Goal: Task Accomplishment & Management: Use online tool/utility

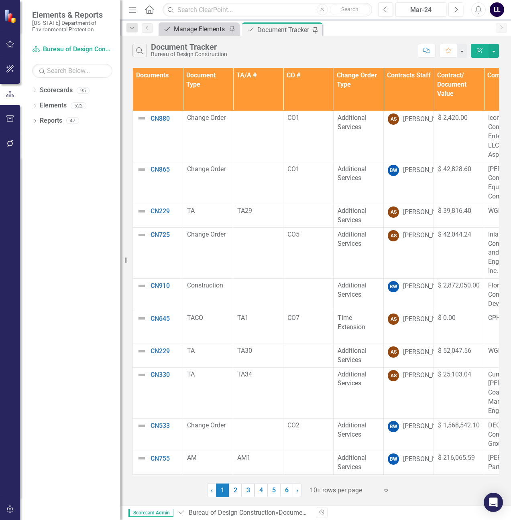
click at [186, 26] on div "Manage Elements" at bounding box center [200, 29] width 53 height 10
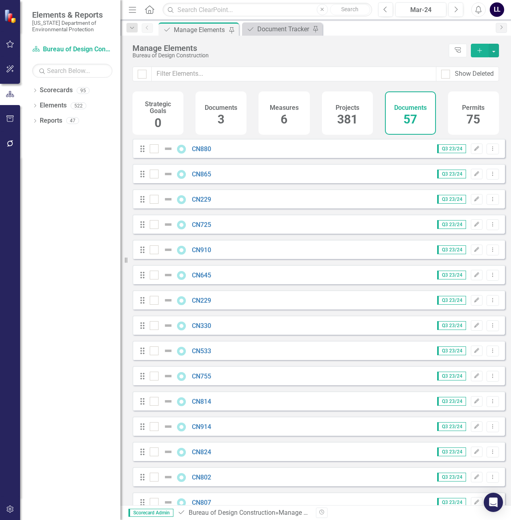
click at [477, 49] on icon "Add" at bounding box center [479, 51] width 7 height 6
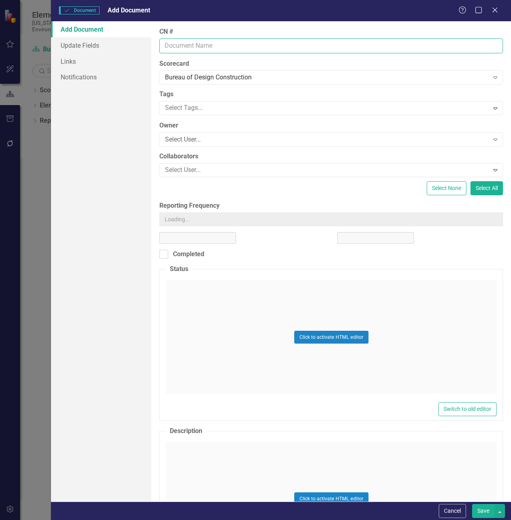
click at [194, 47] on input "CN #" at bounding box center [330, 46] width 343 height 15
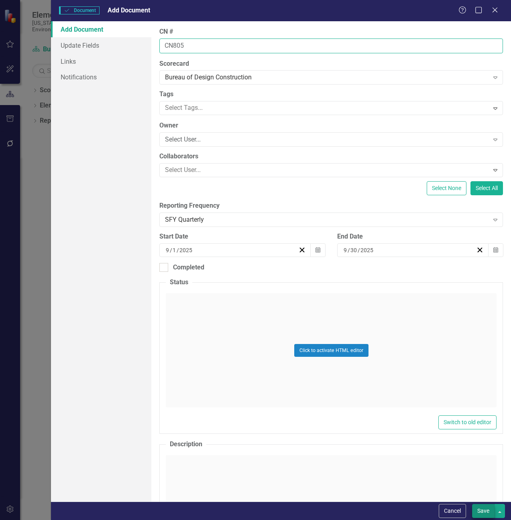
type input "CN805"
click at [480, 514] on button "Save" at bounding box center [483, 511] width 22 height 14
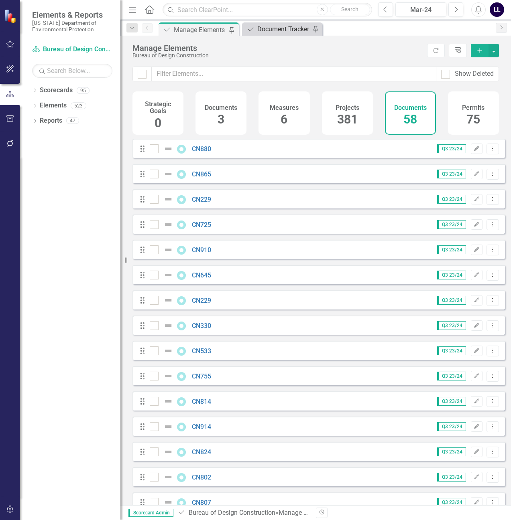
click at [282, 30] on div "Document Tracker" at bounding box center [283, 29] width 53 height 10
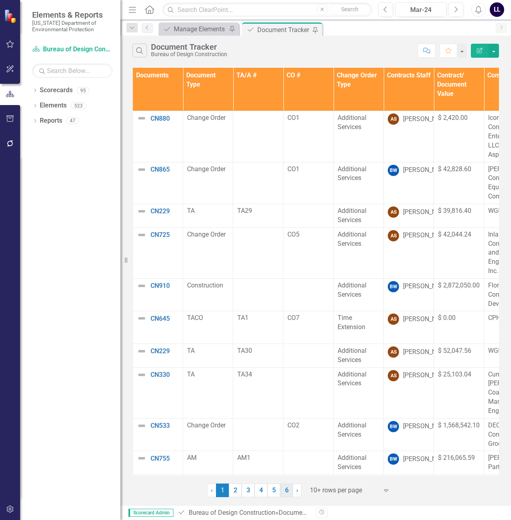
click at [291, 493] on link "6" at bounding box center [286, 491] width 13 height 14
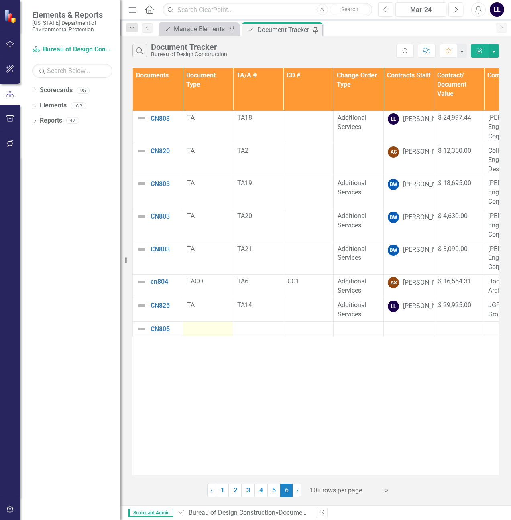
click at [205, 334] on div at bounding box center [208, 329] width 42 height 10
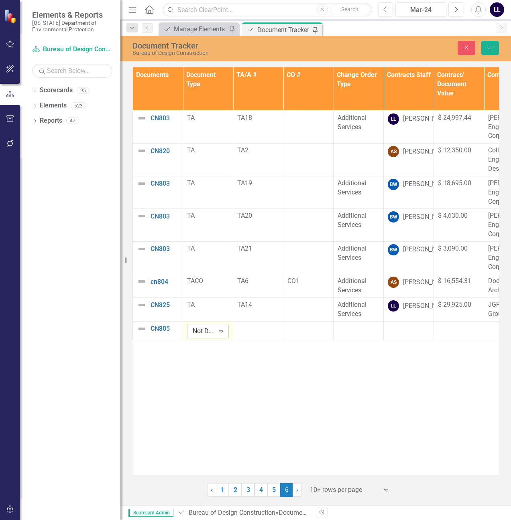
click at [205, 336] on div "Not Defined" at bounding box center [204, 331] width 22 height 9
click at [207, 410] on div "TA" at bounding box center [220, 407] width 51 height 9
click at [248, 334] on div at bounding box center [258, 329] width 42 height 10
click at [249, 334] on div at bounding box center [258, 329] width 42 height 10
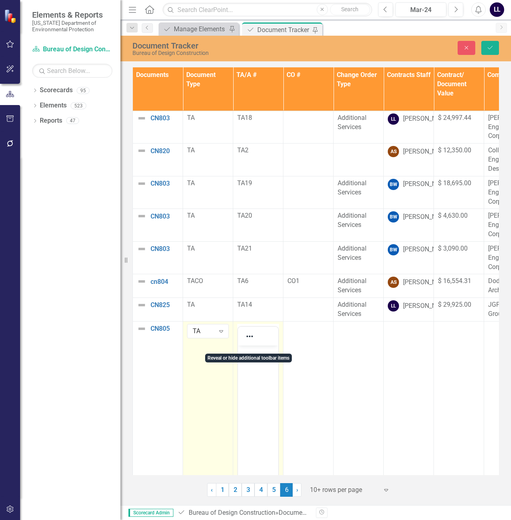
click at [252, 363] on body "Rich Text Area. Press ALT-0 for help." at bounding box center [258, 405] width 40 height 120
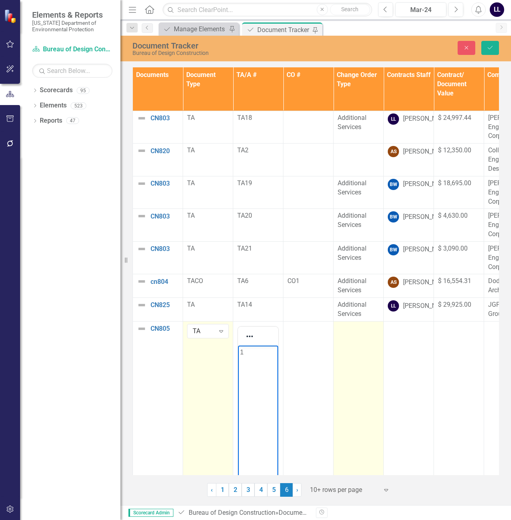
click at [355, 334] on div at bounding box center [358, 329] width 42 height 10
click at [355, 336] on div "Not Defined" at bounding box center [354, 331] width 22 height 9
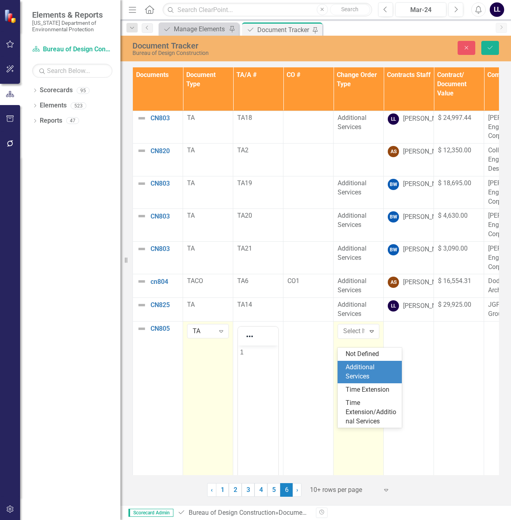
click at [370, 375] on div "Additional Services" at bounding box center [370, 372] width 51 height 18
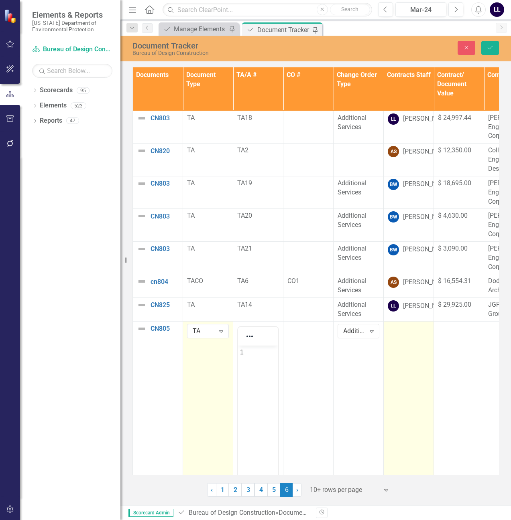
click at [399, 334] on div at bounding box center [409, 329] width 42 height 10
click at [408, 334] on div at bounding box center [409, 329] width 42 height 10
click at [408, 336] on div "Not Defined" at bounding box center [404, 331] width 22 height 9
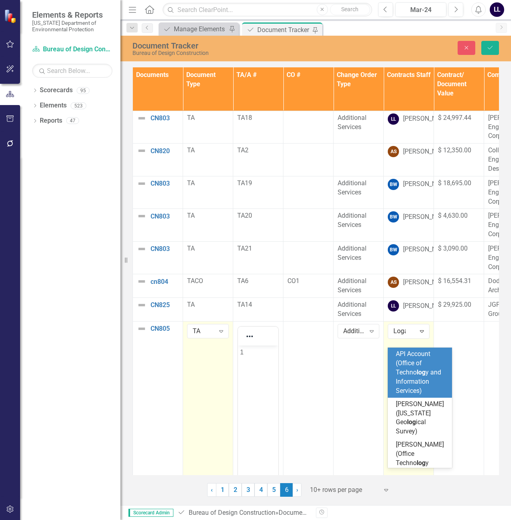
type input "[PERSON_NAME]"
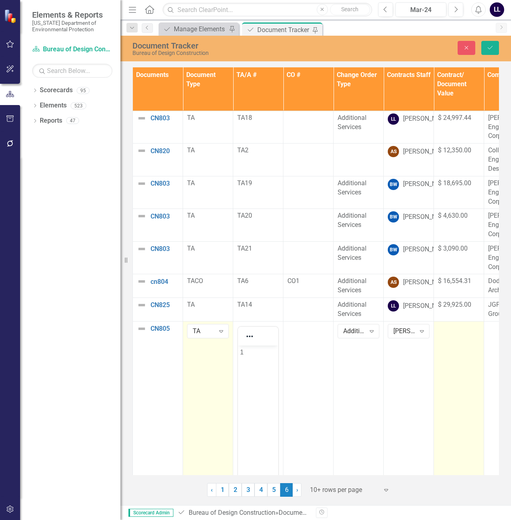
click at [456, 331] on td at bounding box center [459, 420] width 50 height 198
click at [454, 334] on div at bounding box center [459, 329] width 42 height 10
click at [452, 334] on div at bounding box center [459, 329] width 42 height 10
click at [452, 339] on input "number" at bounding box center [459, 331] width 42 height 15
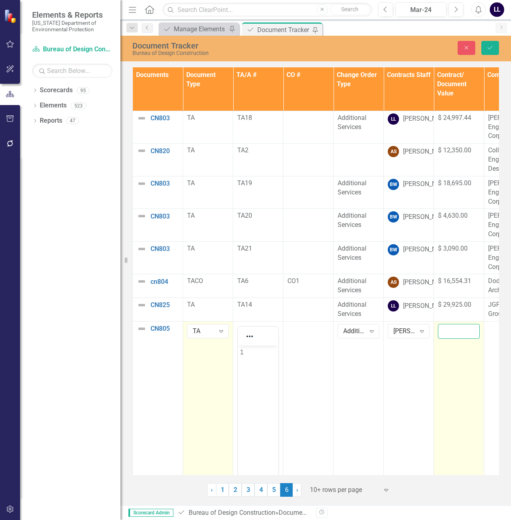
paste input "125941.56"
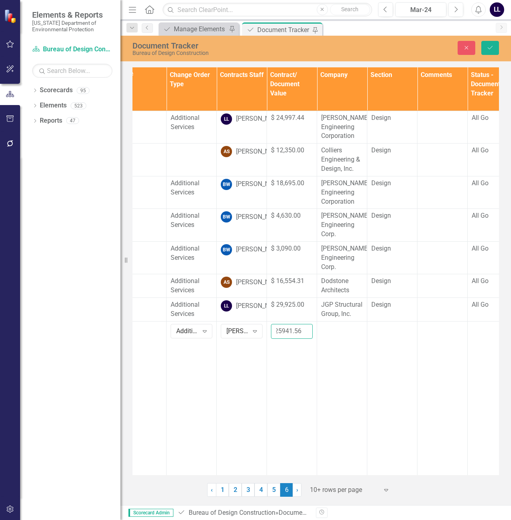
scroll to position [0, 168]
type input "125941.56"
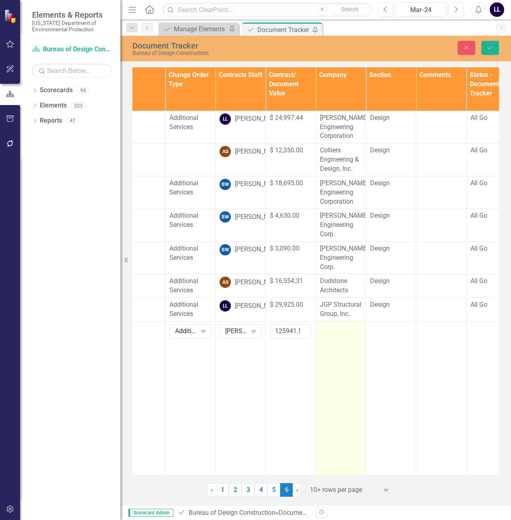
click at [332, 334] on div at bounding box center [341, 329] width 42 height 10
click at [331, 334] on div at bounding box center [341, 329] width 42 height 10
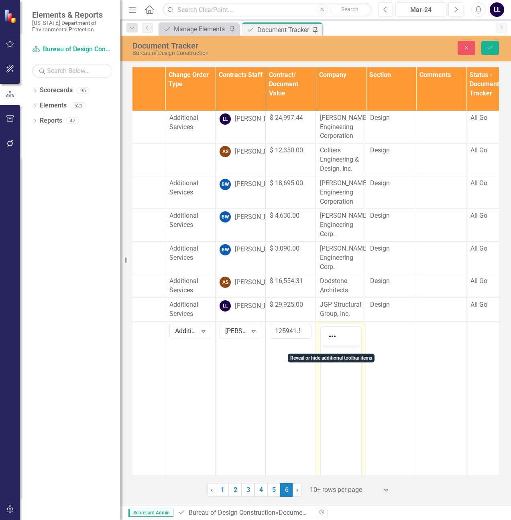
click at [341, 358] on body "Rich Text Area. Press ALT-0 for help." at bounding box center [341, 405] width 40 height 120
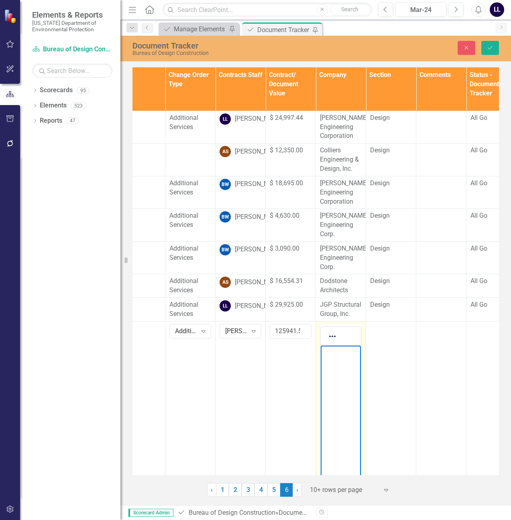
click at [344, 353] on p "Rich Text Area. Press ALT-0 for help." at bounding box center [341, 352] width 36 height 10
paste body "Rich Text Area. Press ALT-0 for help."
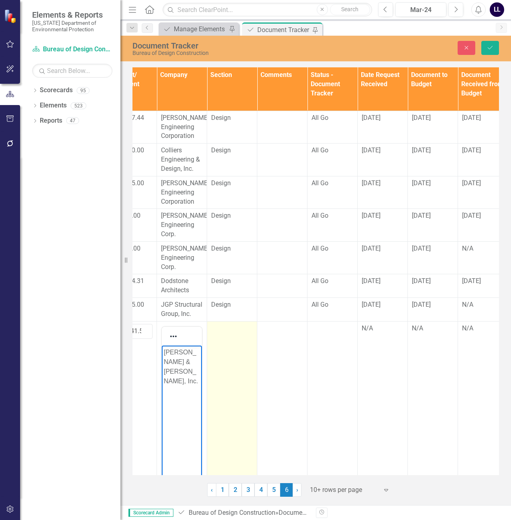
click at [222, 334] on div at bounding box center [232, 329] width 42 height 10
click at [231, 336] on div "Not Defined" at bounding box center [228, 331] width 22 height 9
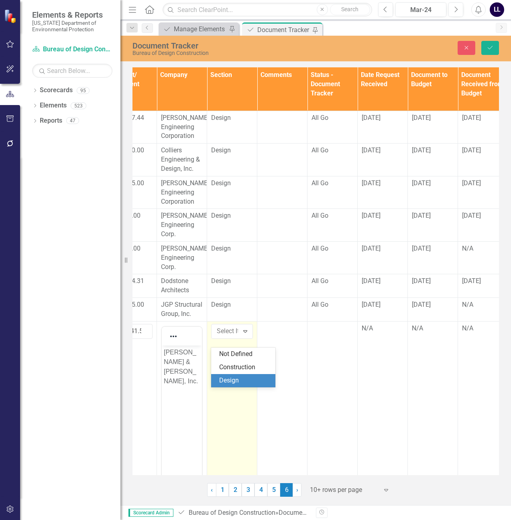
click at [235, 377] on div "Design" at bounding box center [244, 380] width 51 height 9
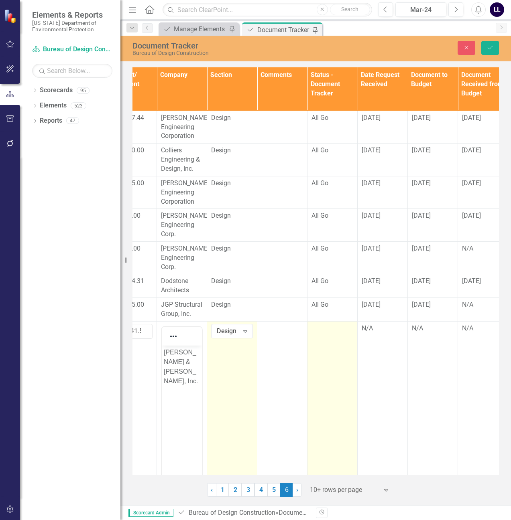
click at [331, 334] on div at bounding box center [332, 329] width 42 height 10
click at [325, 336] on div "Not Defined" at bounding box center [328, 331] width 22 height 9
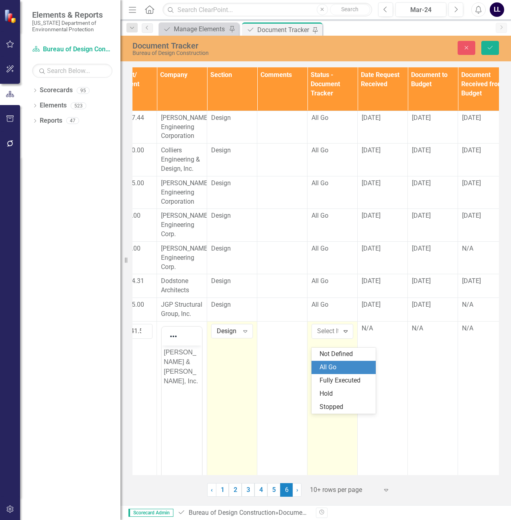
click at [325, 364] on div "All Go" at bounding box center [344, 367] width 51 height 9
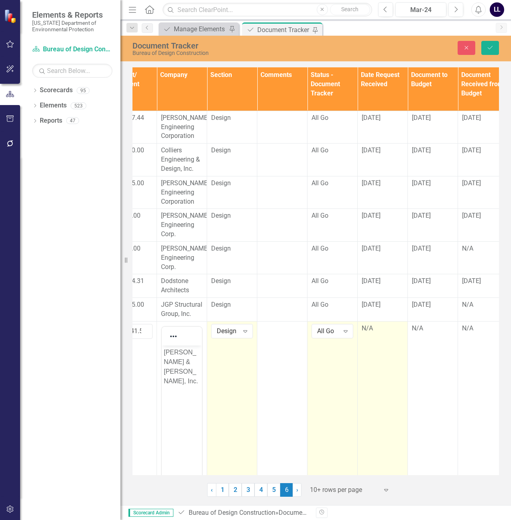
click at [375, 333] on div "N/A" at bounding box center [382, 328] width 42 height 9
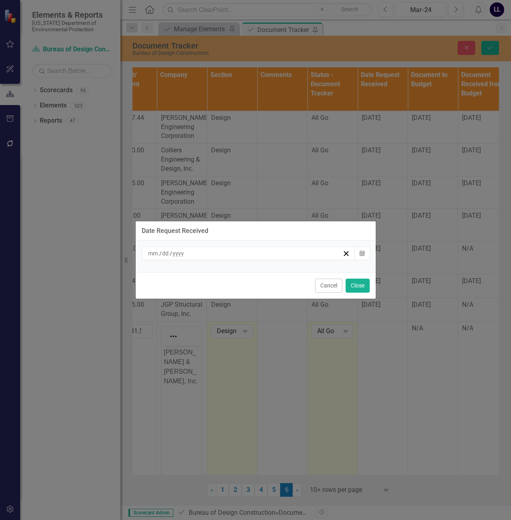
click at [262, 256] on div "/ /" at bounding box center [245, 254] width 196 height 8
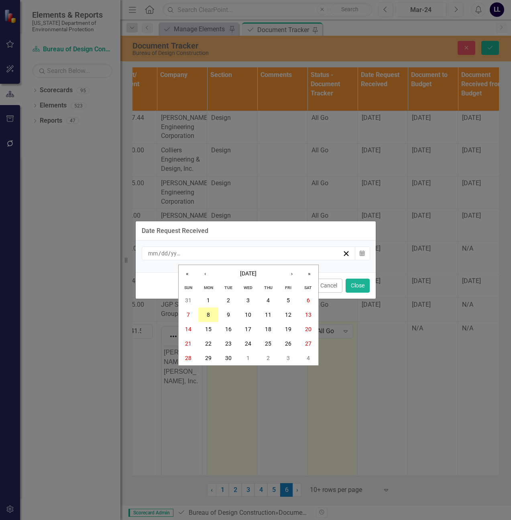
click at [212, 316] on button "8" at bounding box center [208, 315] width 20 height 14
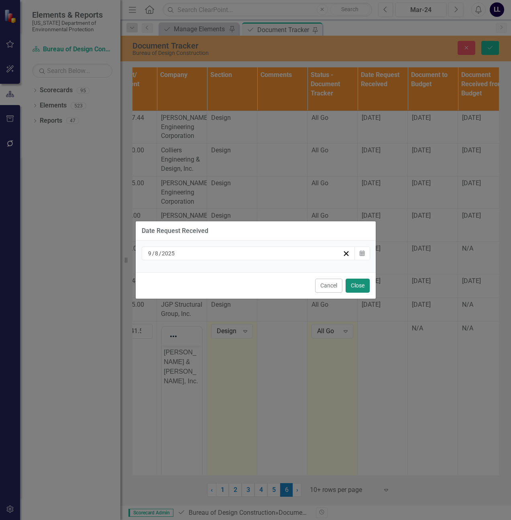
click at [355, 288] on button "Close" at bounding box center [357, 286] width 24 height 14
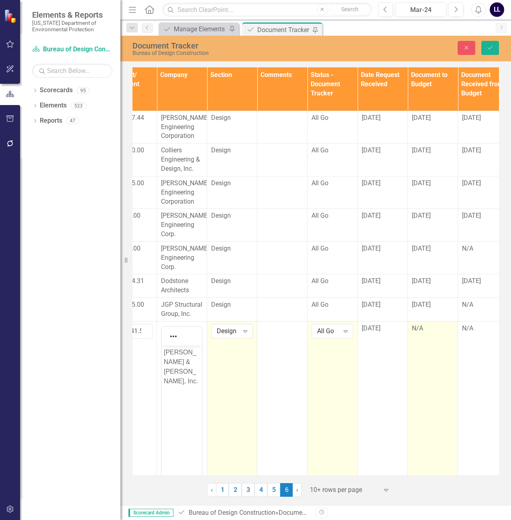
click at [422, 333] on div "N/A" at bounding box center [433, 328] width 42 height 9
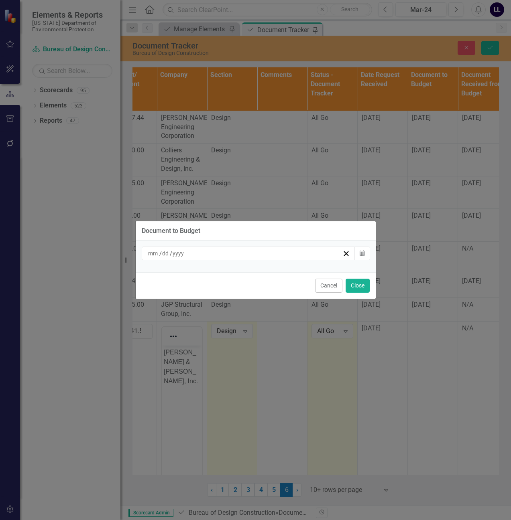
click at [222, 255] on div "/ /" at bounding box center [245, 254] width 196 height 8
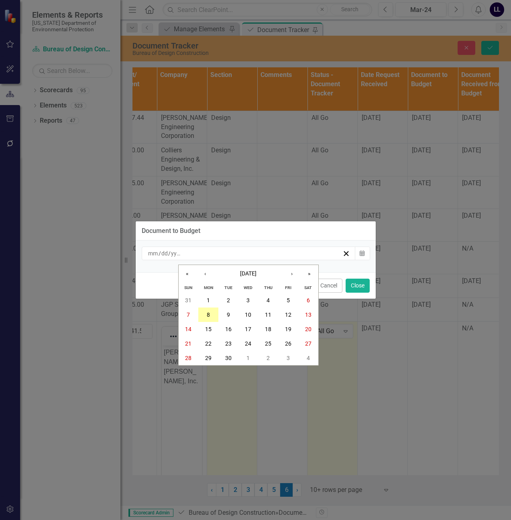
click at [204, 315] on button "8" at bounding box center [208, 315] width 20 height 14
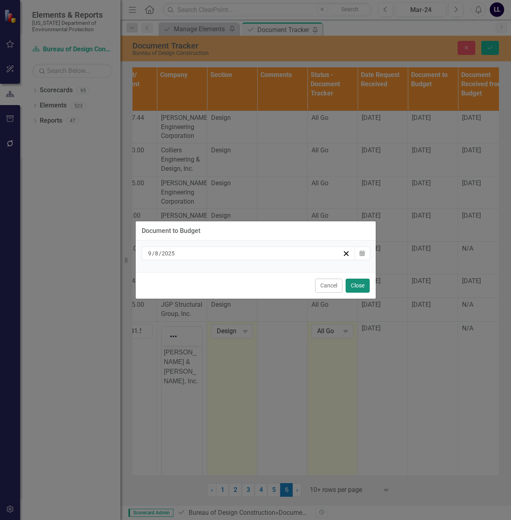
click at [361, 283] on button "Close" at bounding box center [357, 286] width 24 height 14
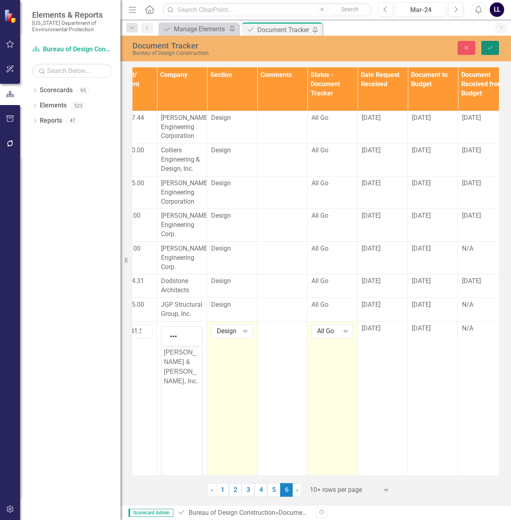
click at [487, 47] on icon "Save" at bounding box center [489, 48] width 7 height 6
